Goal: Go to known website: Go to known website

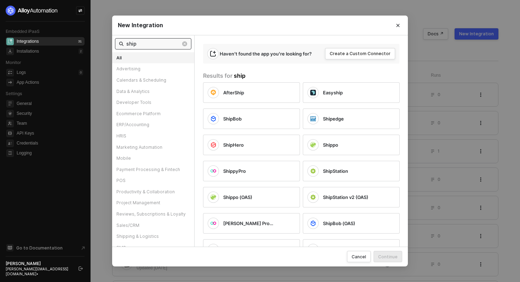
scroll to position [21, 0]
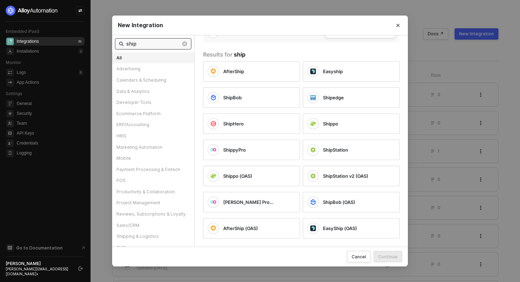
click at [81, 275] on div "New Integration ship All Advertising Calendars & Scheduling Data & Analytics De…" at bounding box center [260, 141] width 520 height 282
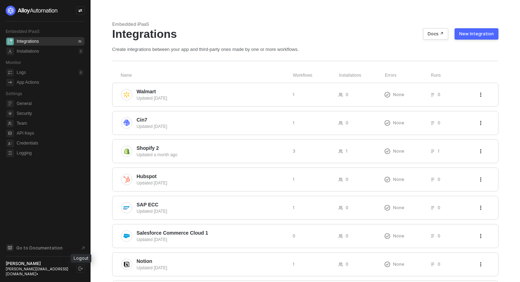
click at [81, 268] on button "button" at bounding box center [80, 269] width 8 height 8
